Goal: Check status

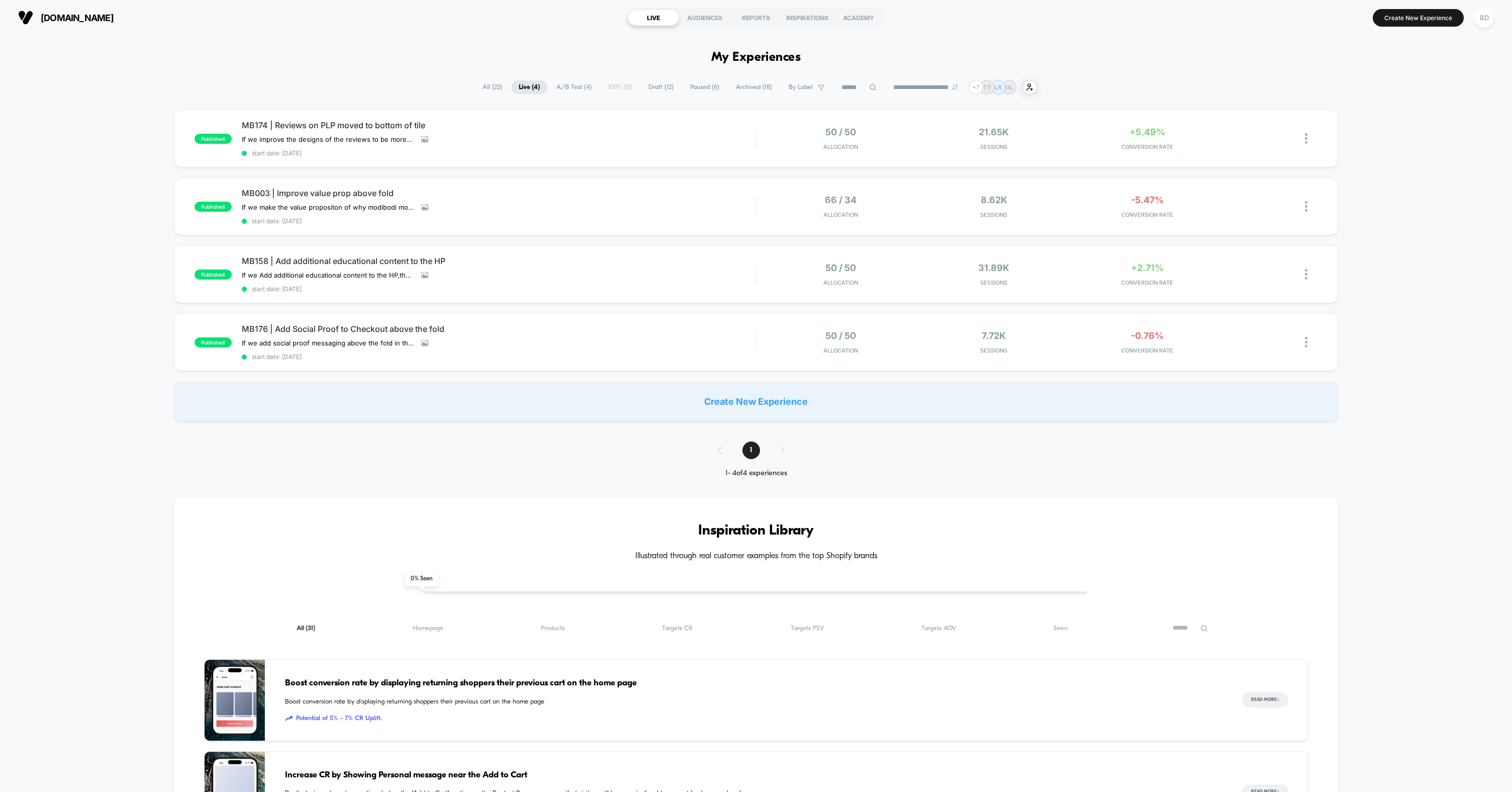
click at [359, 74] on div "**********" at bounding box center [756, 678] width 1512 height 1287
click at [762, 16] on div "REPORTS" at bounding box center [756, 17] width 51 height 16
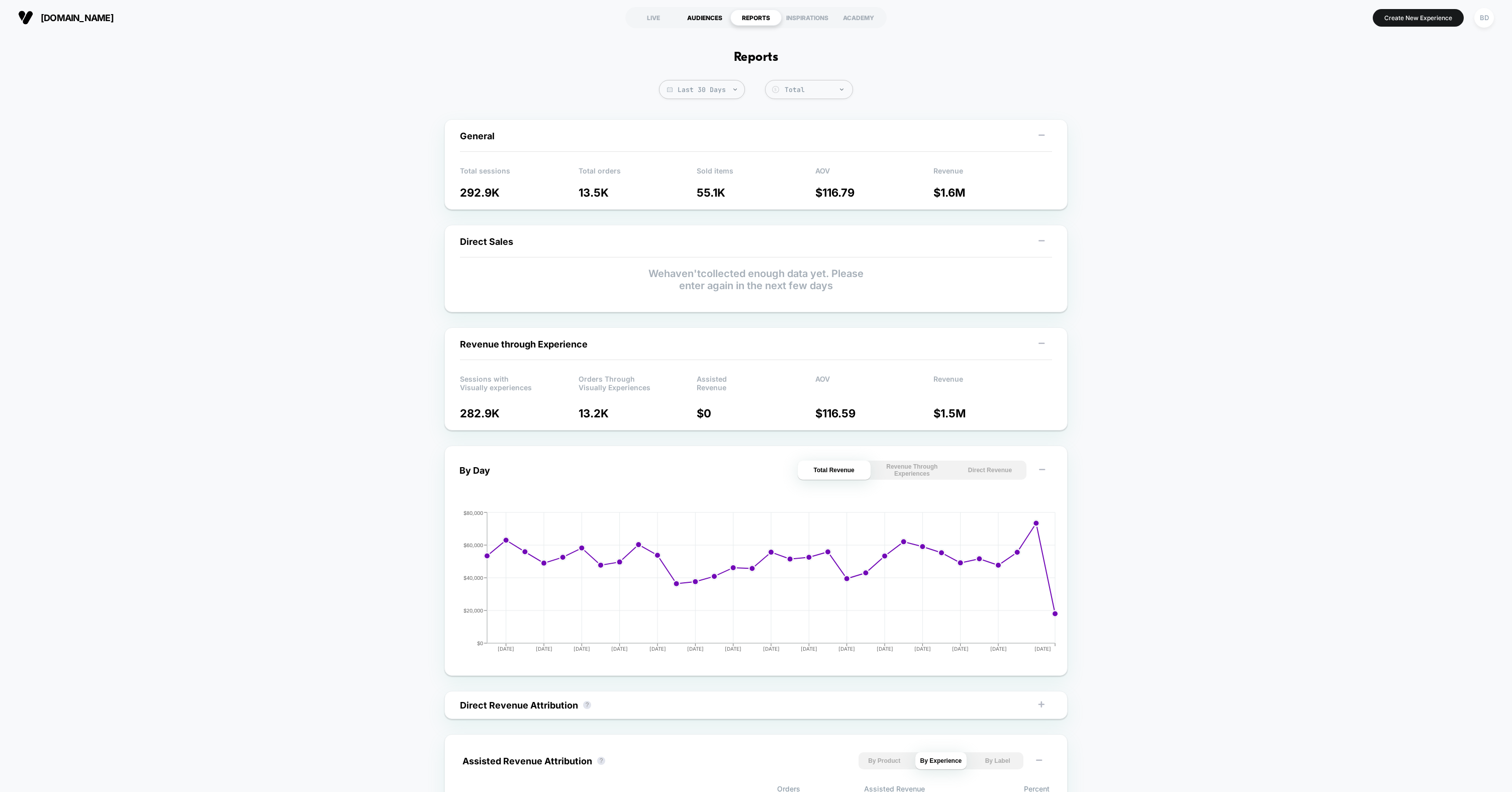
click at [719, 20] on div "AUDIENCES" at bounding box center [705, 17] width 51 height 16
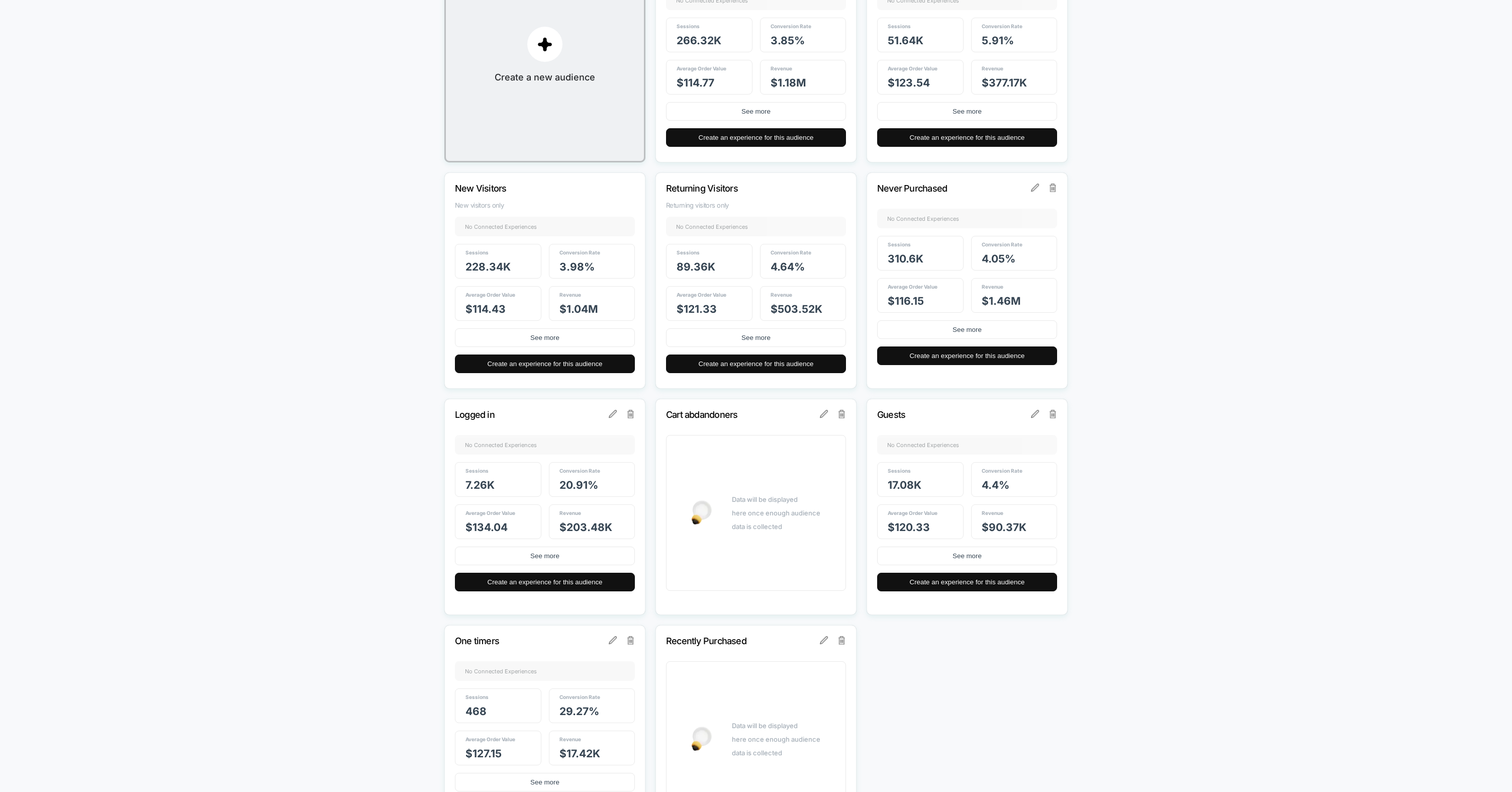
scroll to position [203, 0]
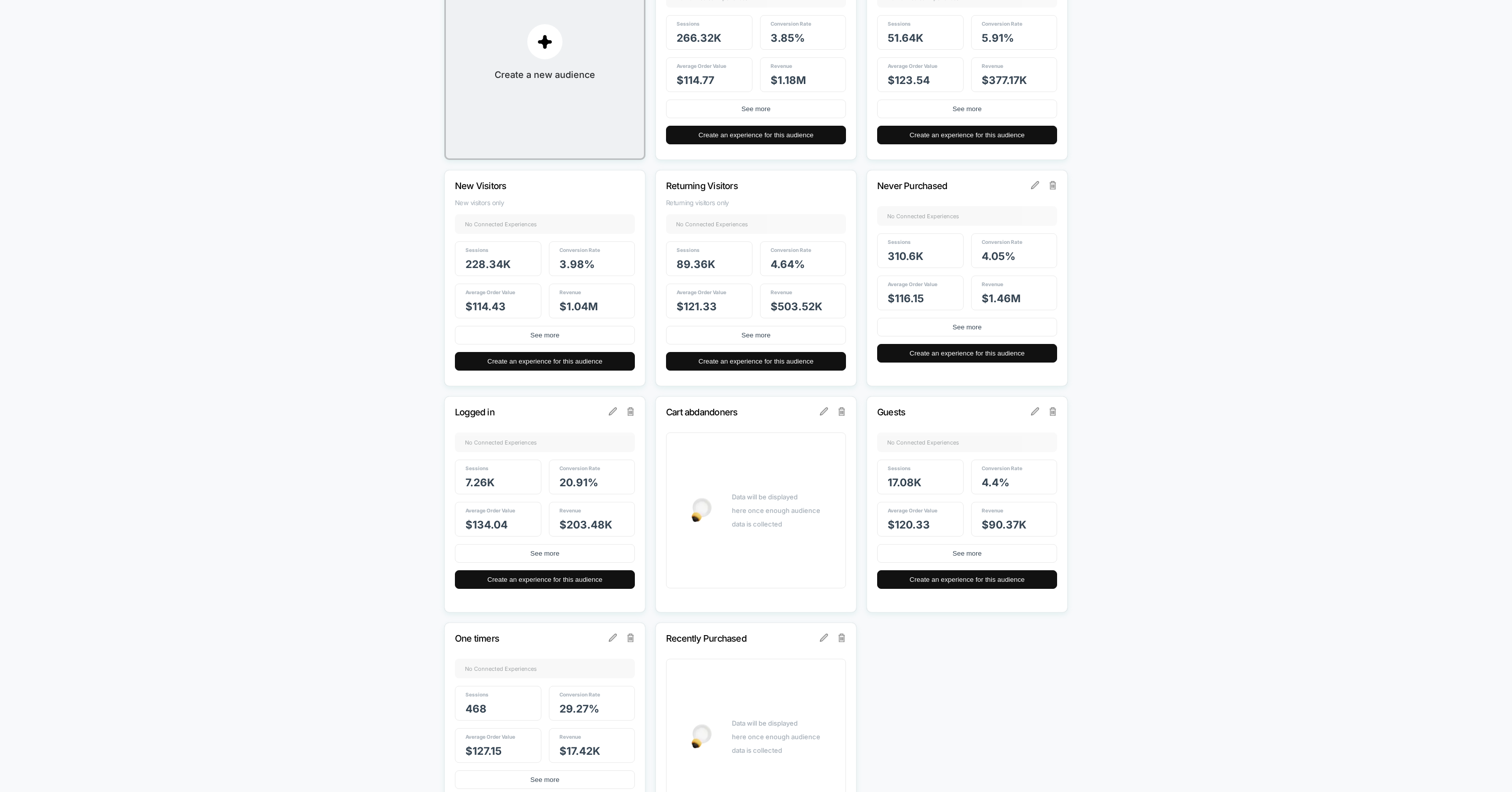
click at [942, 191] on p "Never Purchased" at bounding box center [954, 186] width 153 height 11
click at [963, 330] on button "See more" at bounding box center [967, 327] width 180 height 19
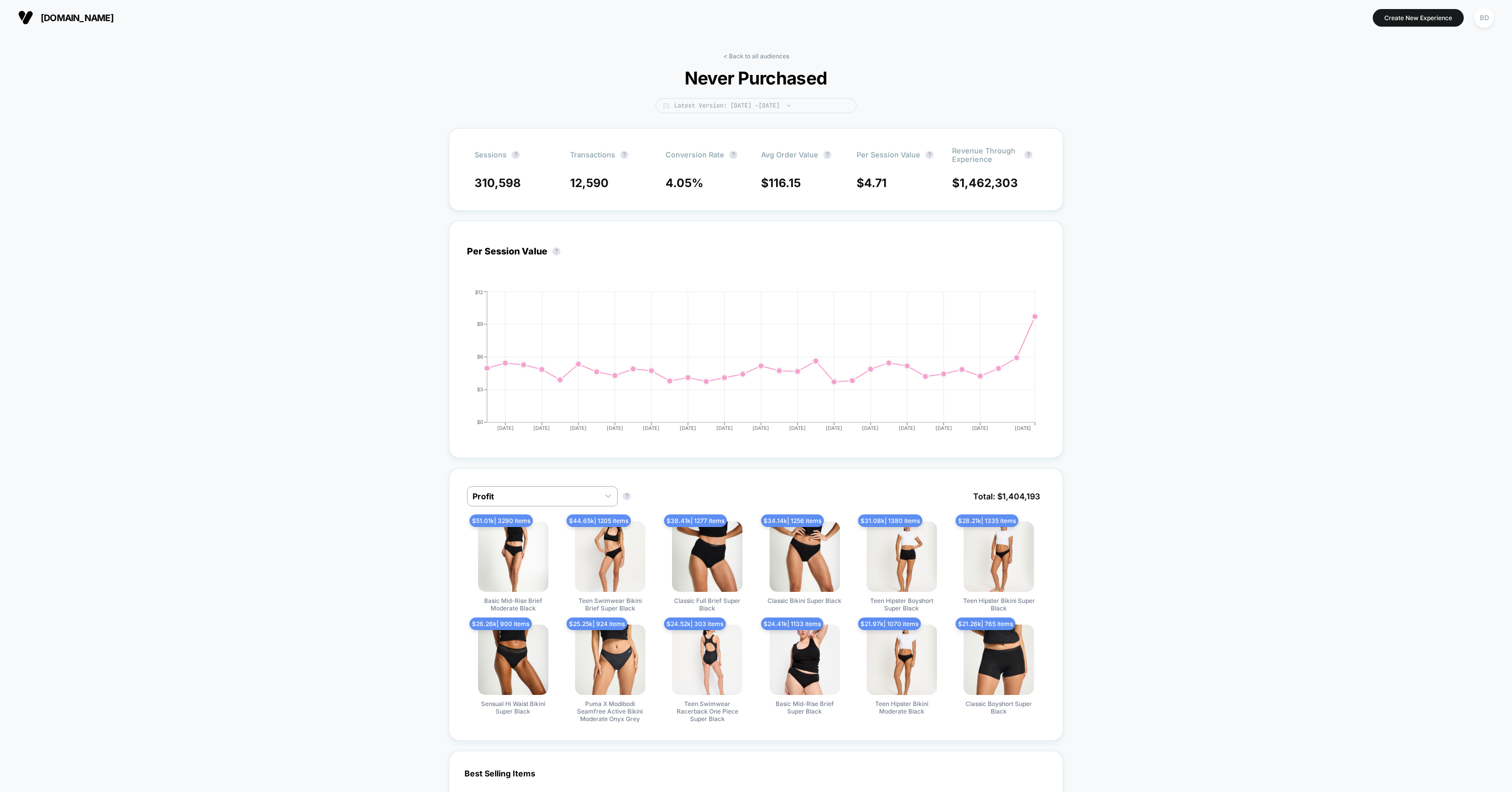
click at [819, 103] on span "Latest Version: [DATE] - [DATE]" at bounding box center [756, 105] width 201 height 15
click at [691, 215] on button "Last Month" at bounding box center [691, 214] width 41 height 9
click at [737, 263] on button "Apply" at bounding box center [756, 261] width 170 height 17
drag, startPoint x: 765, startPoint y: 117, endPoint x: 766, endPoint y: 109, distance: 8.1
click at [766, 112] on div "< Back to all audiences Never Purchased Last Month: [DATE] - [DATE]" at bounding box center [756, 90] width 201 height 76
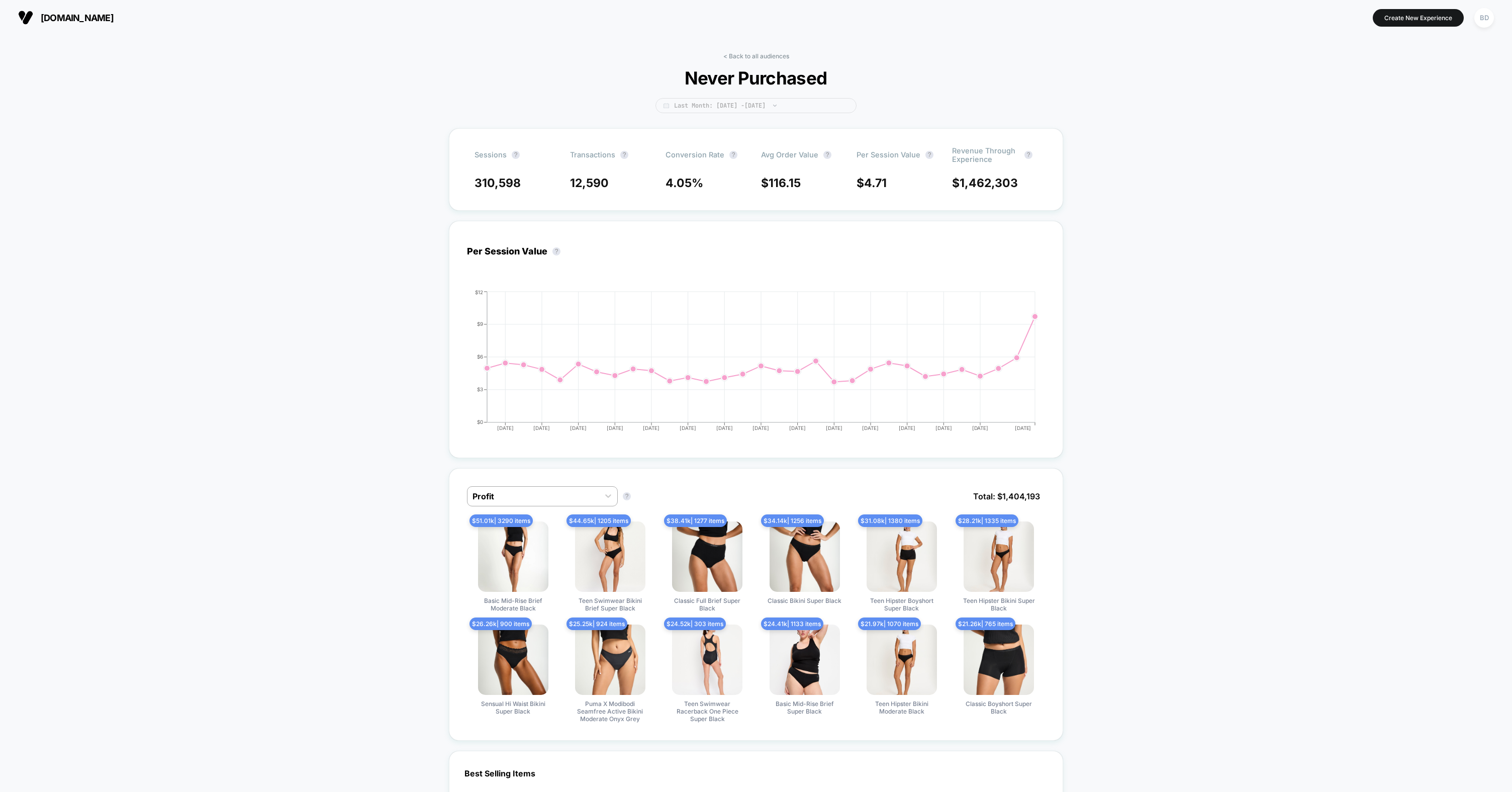
click at [765, 106] on span "Last Month: [DATE] - [DATE]" at bounding box center [756, 105] width 201 height 15
click at [706, 230] on button "Custom Range" at bounding box center [697, 233] width 53 height 9
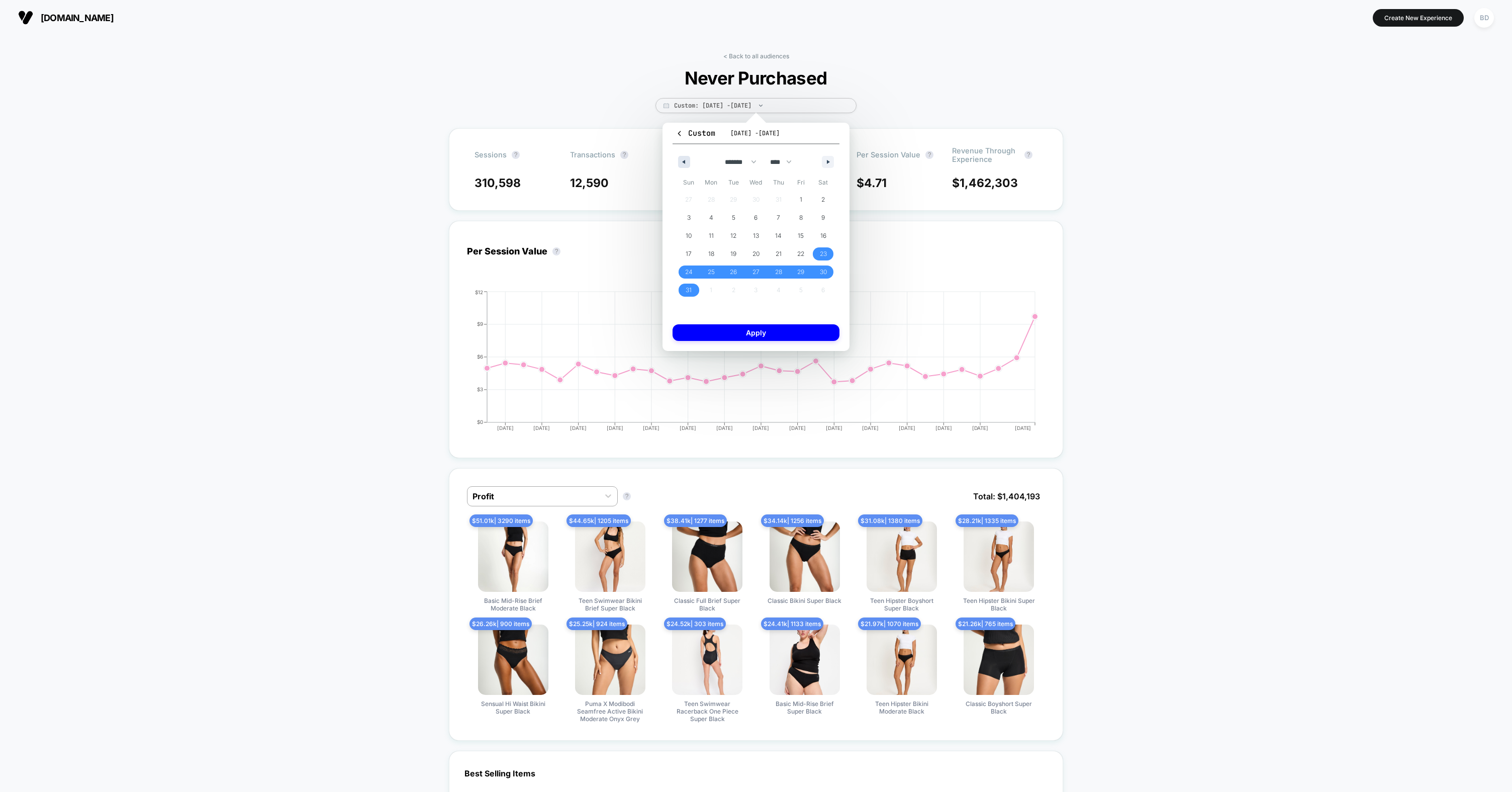
click at [689, 163] on div "******* ******** ***** ***** *** **** **** ****** ********* ******* ******** **…" at bounding box center [756, 159] width 167 height 30
click at [805, 197] on span "1" at bounding box center [801, 200] width 23 height 13
drag, startPoint x: 692, startPoint y: 289, endPoint x: 708, endPoint y: 303, distance: 21.3
click at [691, 289] on span "31" at bounding box center [689, 290] width 6 height 18
drag, startPoint x: 750, startPoint y: 333, endPoint x: 759, endPoint y: 333, distance: 9.0
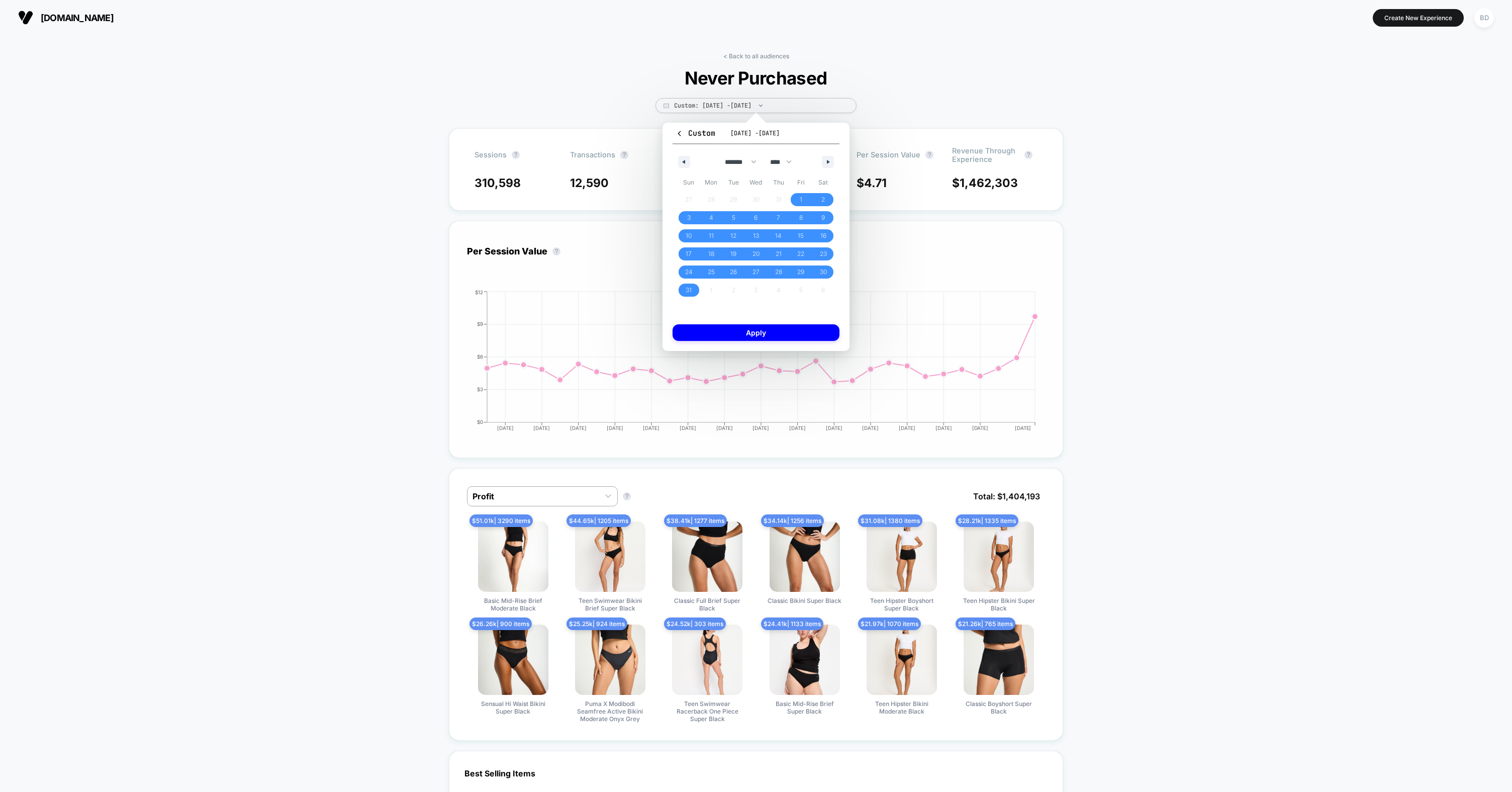
click at [751, 333] on button "Apply" at bounding box center [756, 333] width 167 height 17
